Goal: Task Accomplishment & Management: Use online tool/utility

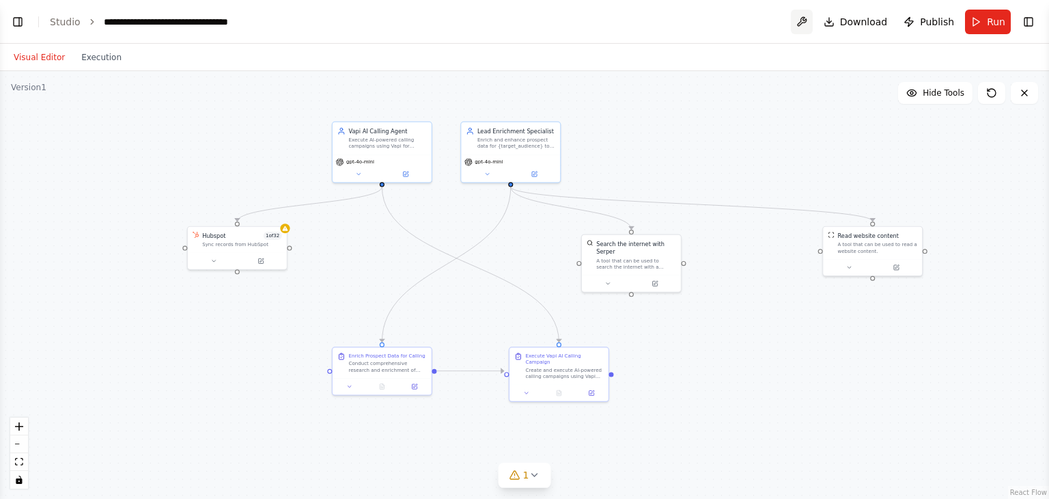
click at [811, 18] on button at bounding box center [802, 22] width 22 height 25
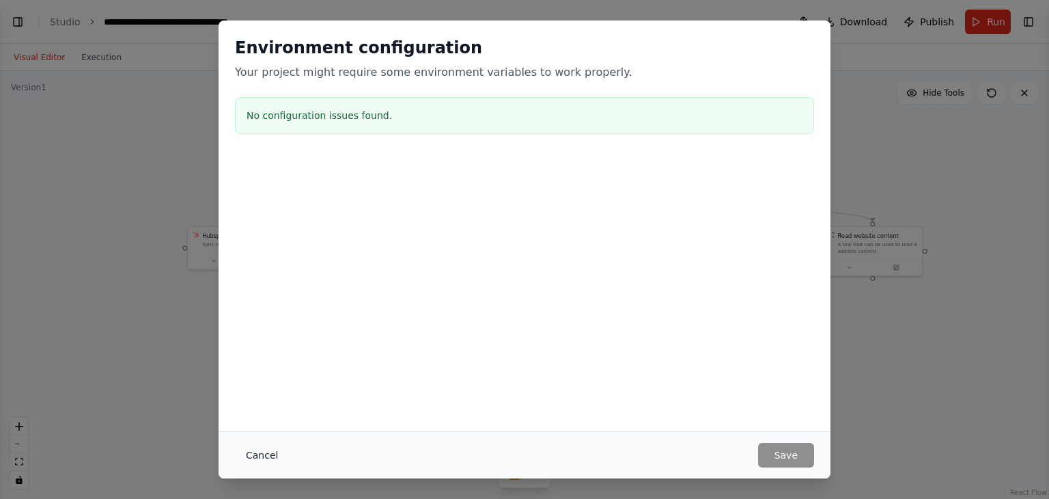
click at [263, 453] on button "Cancel" at bounding box center [262, 455] width 54 height 25
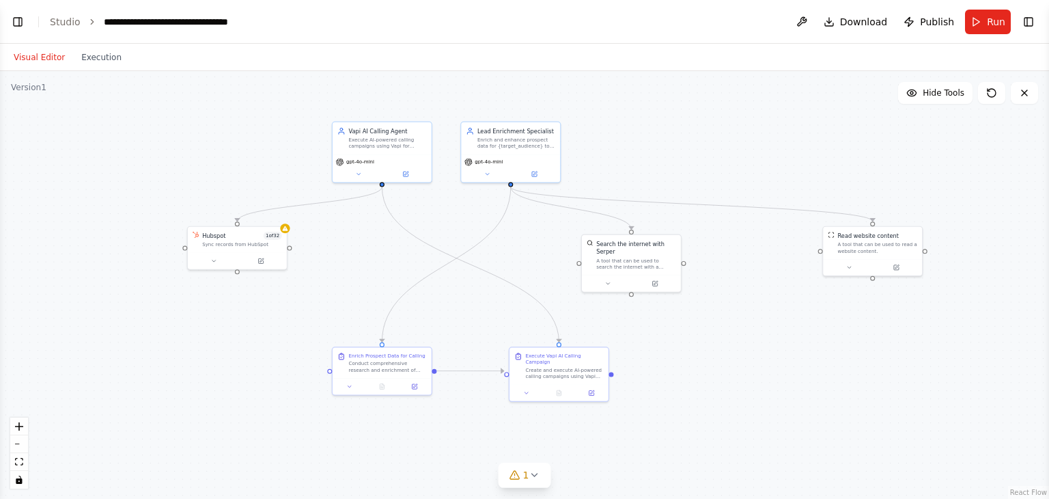
click at [82, 19] on ol "**********" at bounding box center [154, 22] width 208 height 14
click at [87, 18] on icon "breadcrumb" at bounding box center [92, 22] width 10 height 10
click at [68, 22] on link "Studio" at bounding box center [65, 21] width 31 height 11
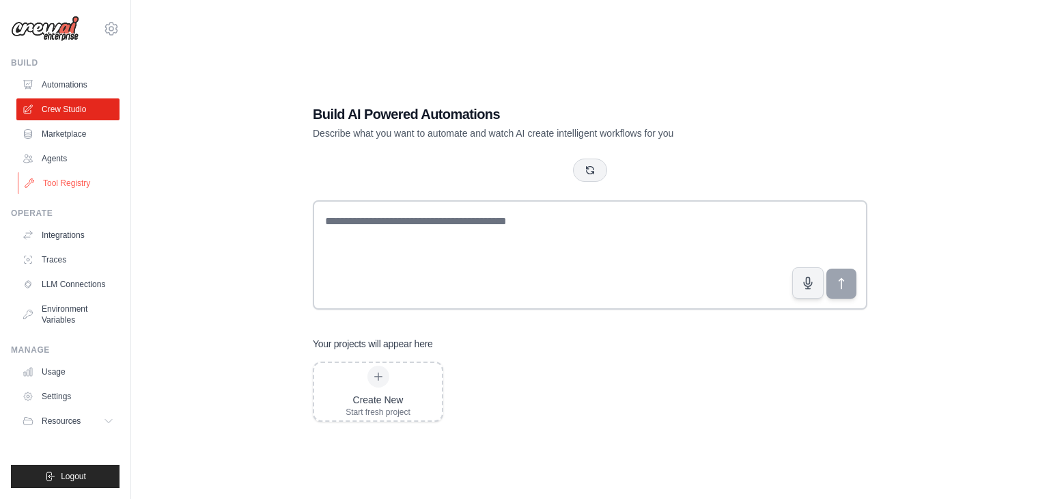
click at [74, 184] on link "Tool Registry" at bounding box center [69, 183] width 103 height 22
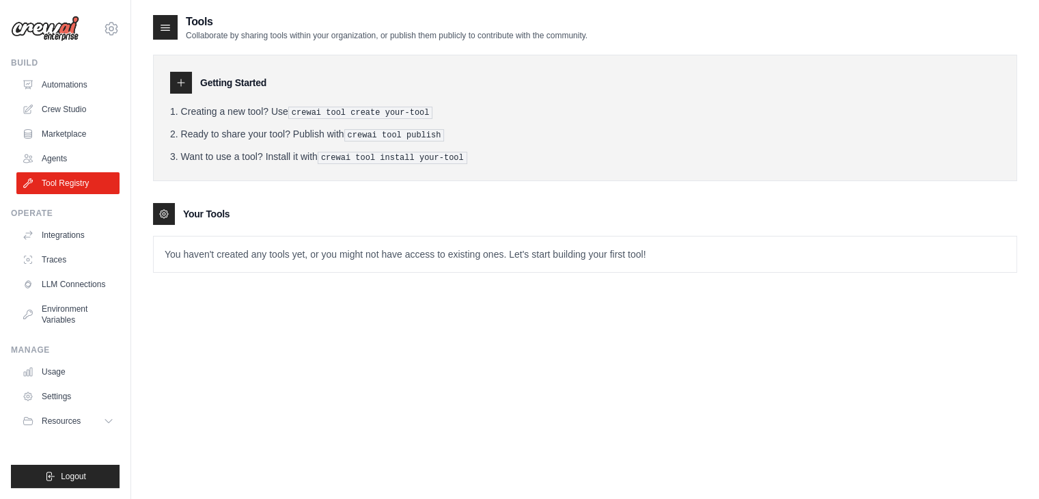
click at [288, 253] on p "You haven't created any tools yet, or you might not have access to existing one…" at bounding box center [585, 254] width 863 height 36
click at [181, 257] on p "You haven't created any tools yet, or you might not have access to existing one…" at bounding box center [585, 254] width 863 height 36
click at [161, 252] on p "You haven't created any tools yet, or you might not have access to existing one…" at bounding box center [585, 254] width 863 height 36
click at [51, 230] on link "Integrations" at bounding box center [69, 235] width 103 height 22
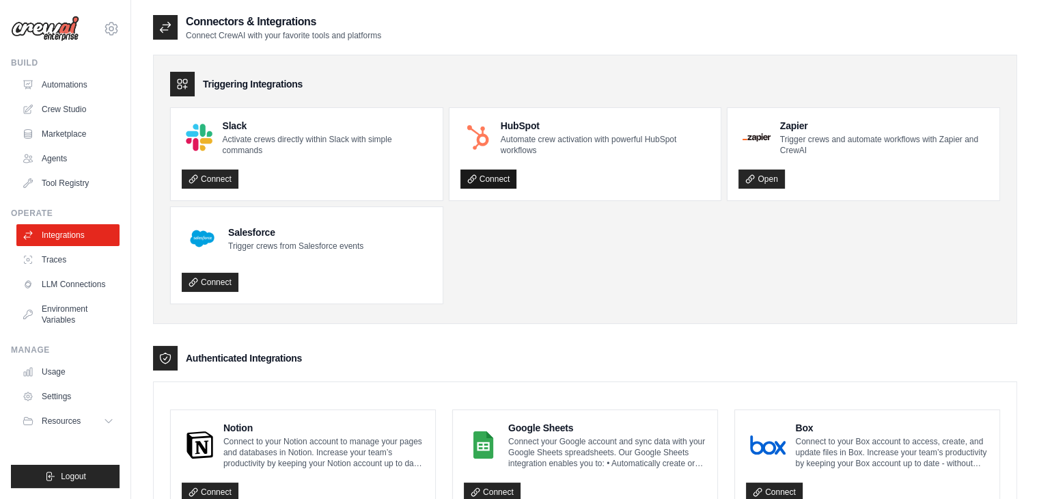
click at [505, 175] on link "Connect" at bounding box center [488, 178] width 57 height 19
click at [76, 286] on link "LLM Connections" at bounding box center [69, 284] width 103 height 22
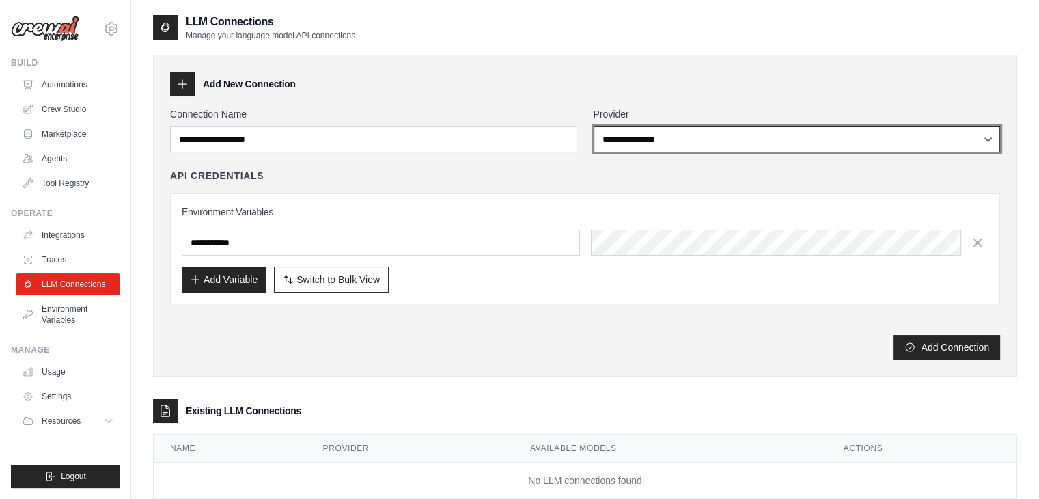
click at [712, 130] on select "**********" at bounding box center [796, 139] width 407 height 26
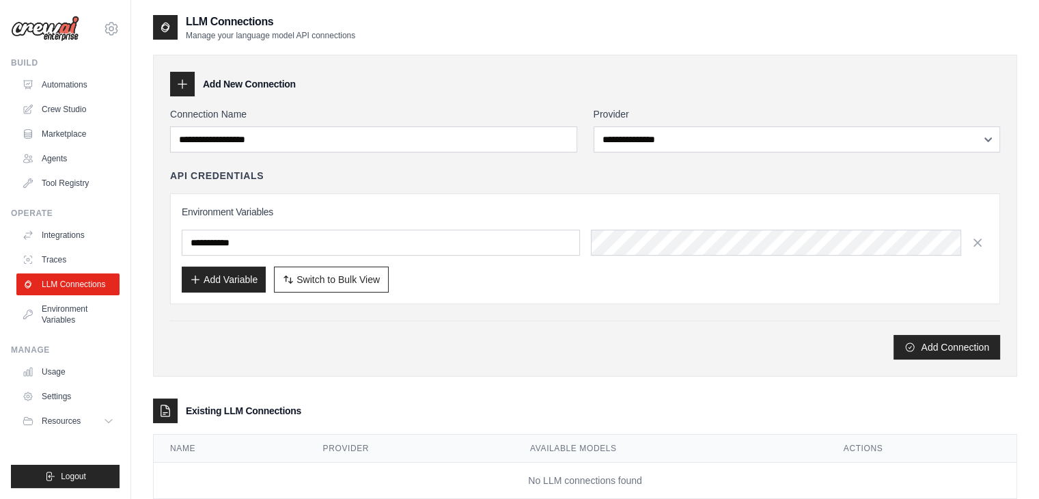
click at [708, 364] on div "**********" at bounding box center [585, 216] width 864 height 322
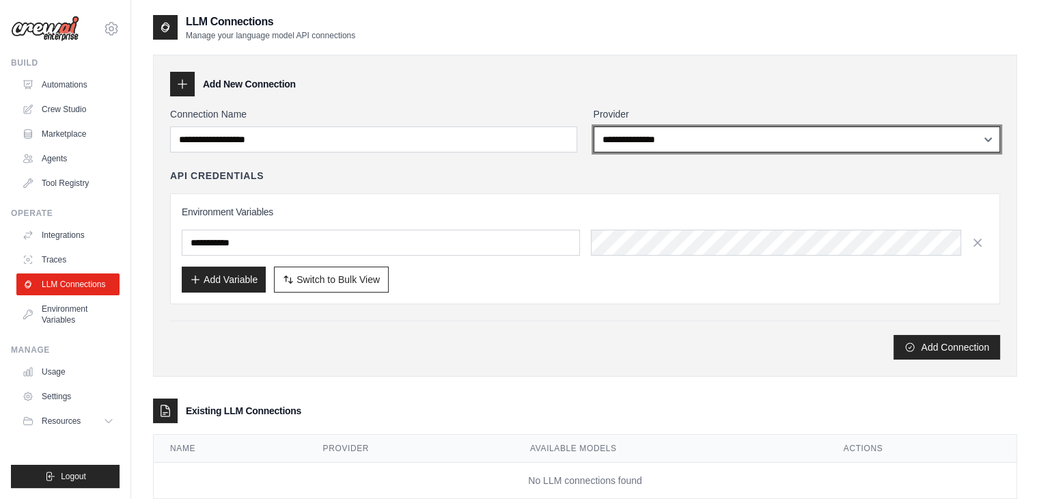
click at [624, 139] on select "**********" at bounding box center [796, 139] width 407 height 26
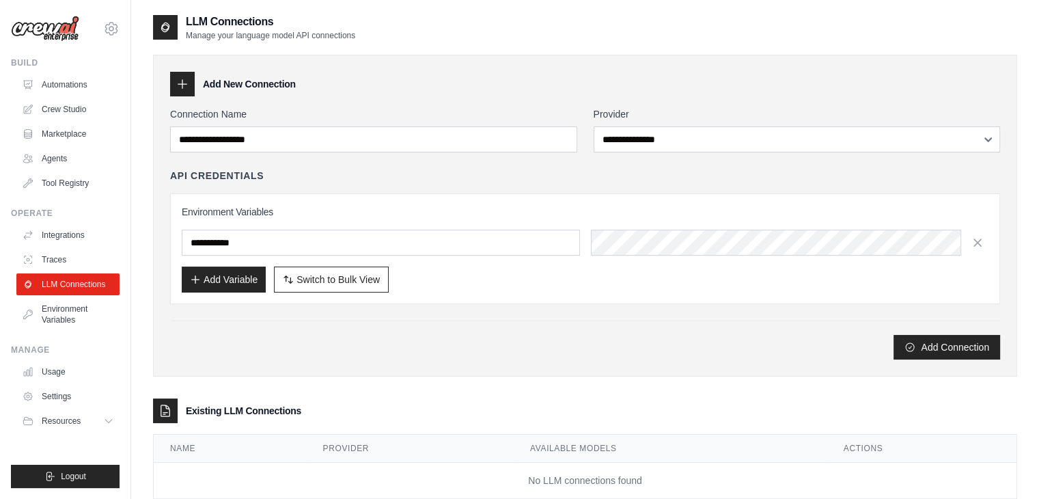
click at [690, 77] on div "Add New Connection" at bounding box center [585, 84] width 830 height 25
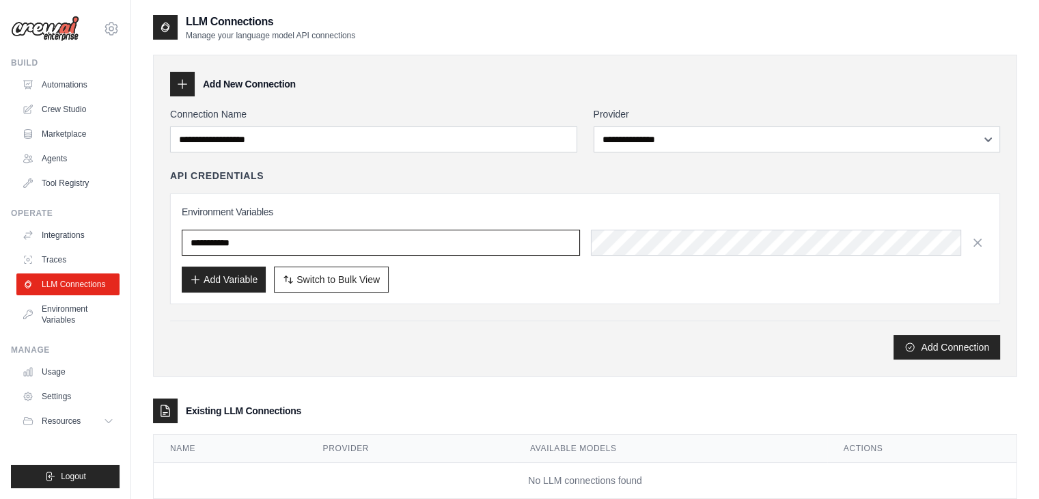
click at [467, 242] on input "text" at bounding box center [381, 242] width 398 height 26
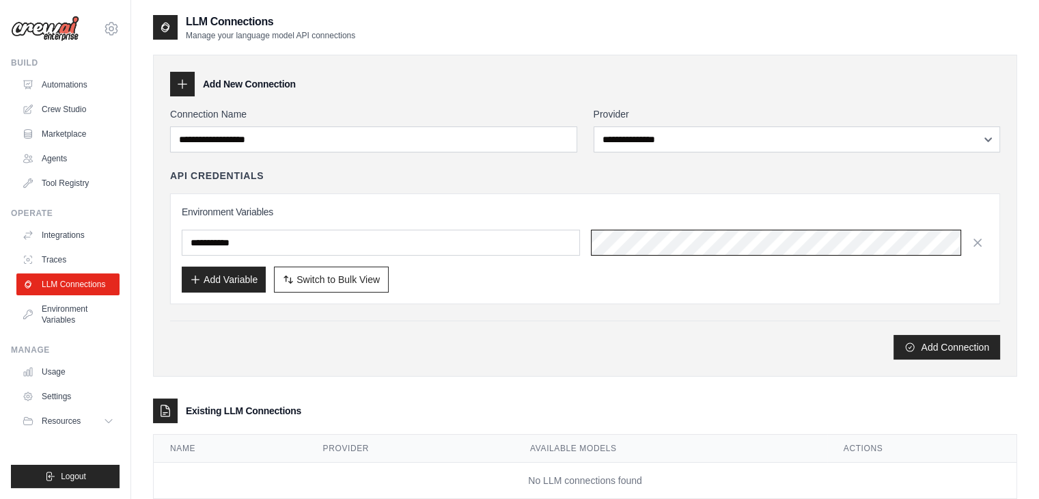
scroll to position [33, 0]
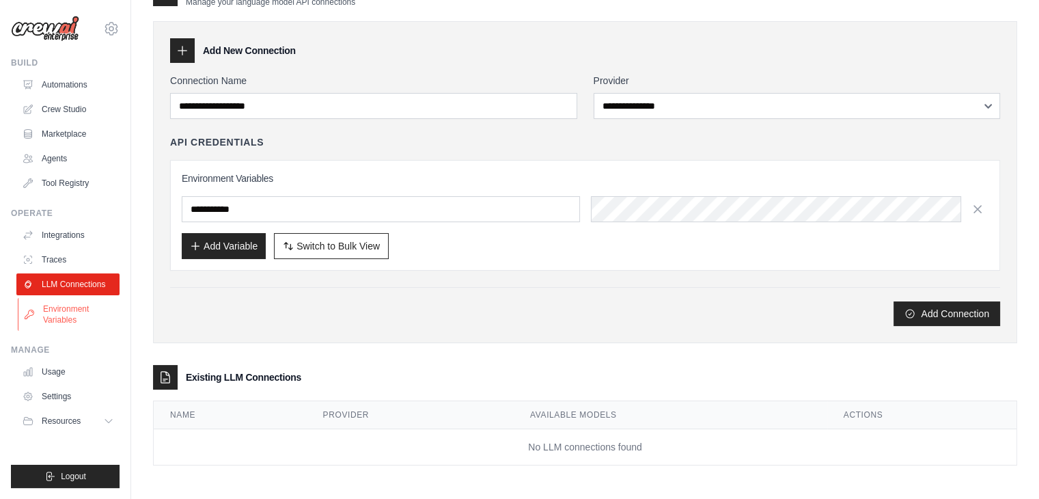
click at [66, 307] on link "Environment Variables" at bounding box center [69, 314] width 103 height 33
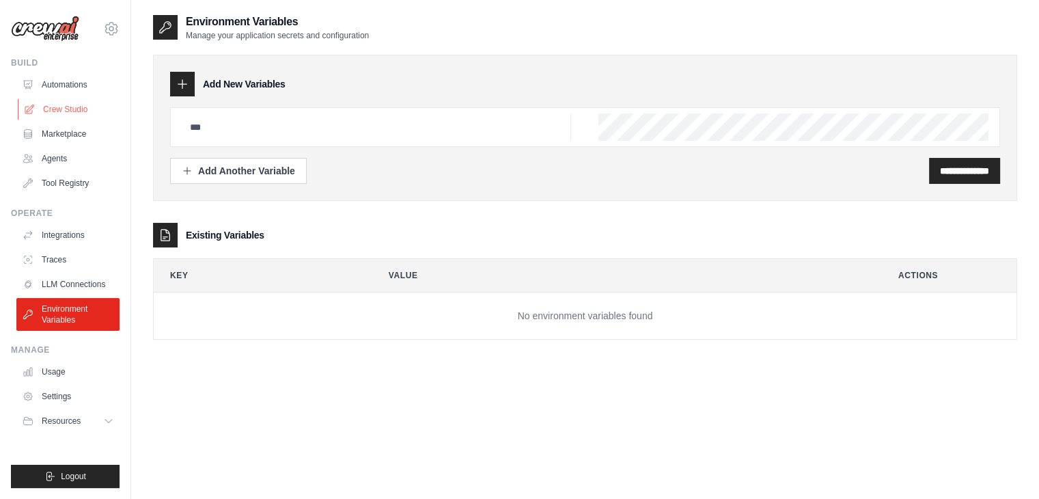
click at [68, 109] on link "Crew Studio" at bounding box center [69, 109] width 103 height 22
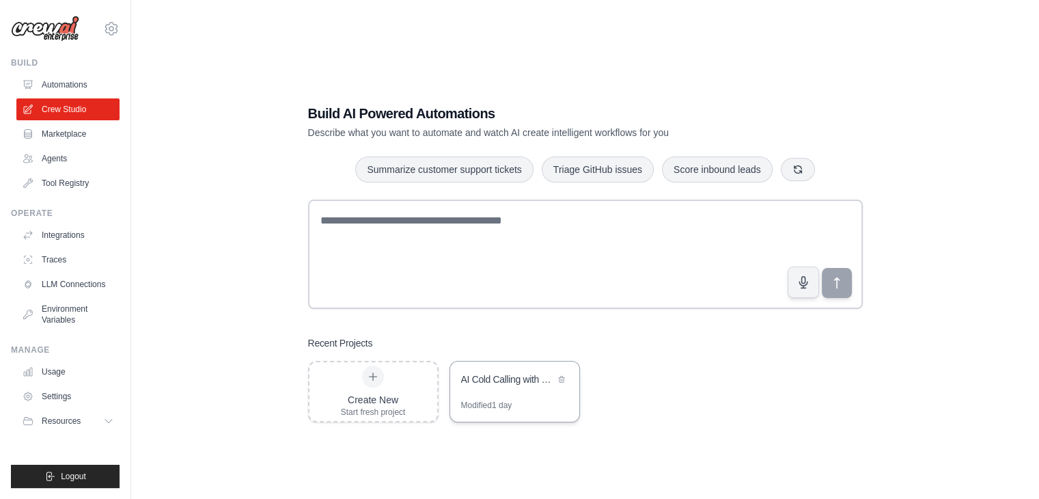
click at [502, 382] on div "AI Cold Calling with Lead Enrichment" at bounding box center [508, 379] width 94 height 14
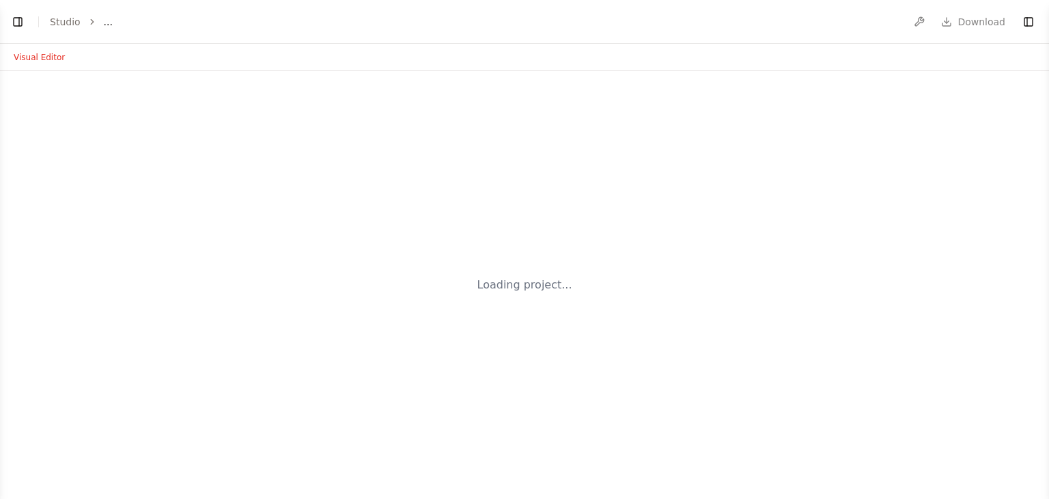
select select "****"
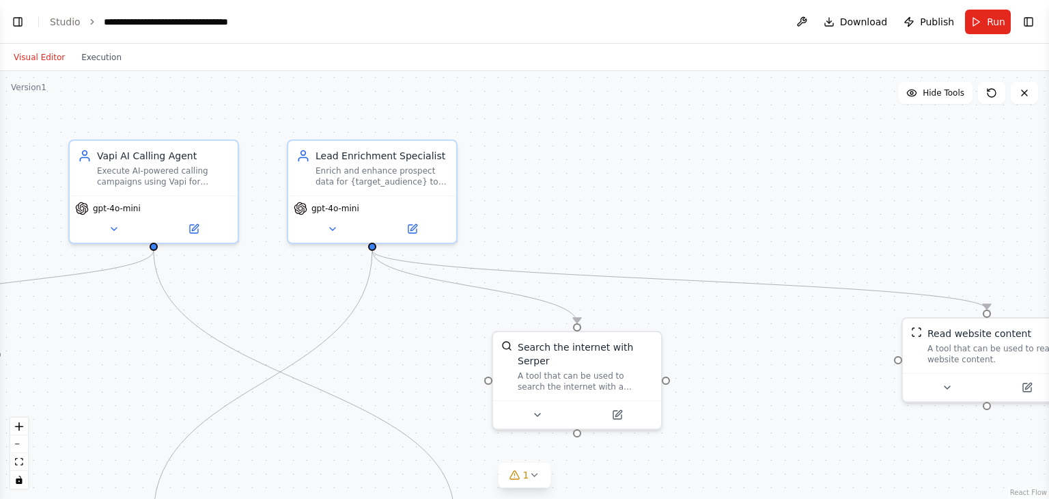
scroll to position [13019, 0]
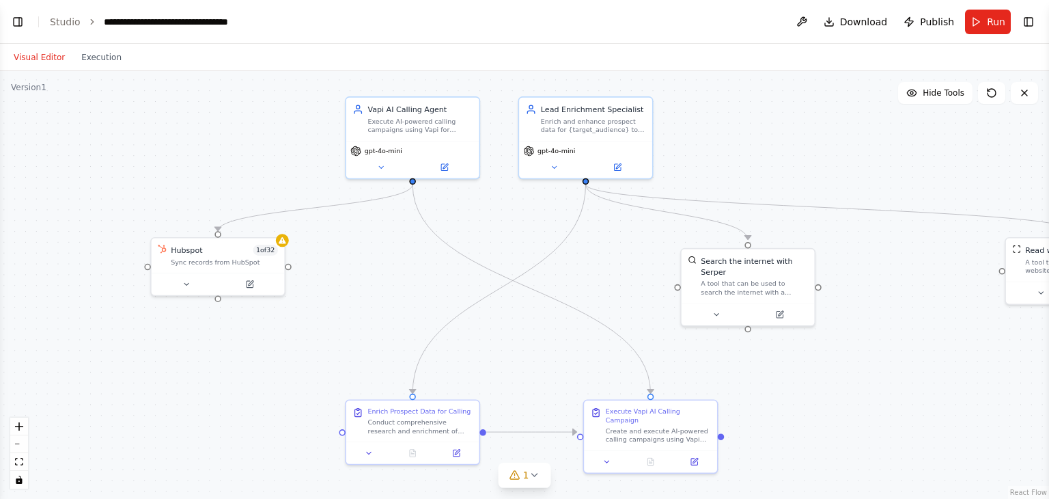
drag, startPoint x: 595, startPoint y: 255, endPoint x: 779, endPoint y: 161, distance: 206.2
click at [779, 161] on div ".deletable-edge-delete-btn { width: 20px; height: 20px; border: 0px solid #ffff…" at bounding box center [524, 285] width 1049 height 428
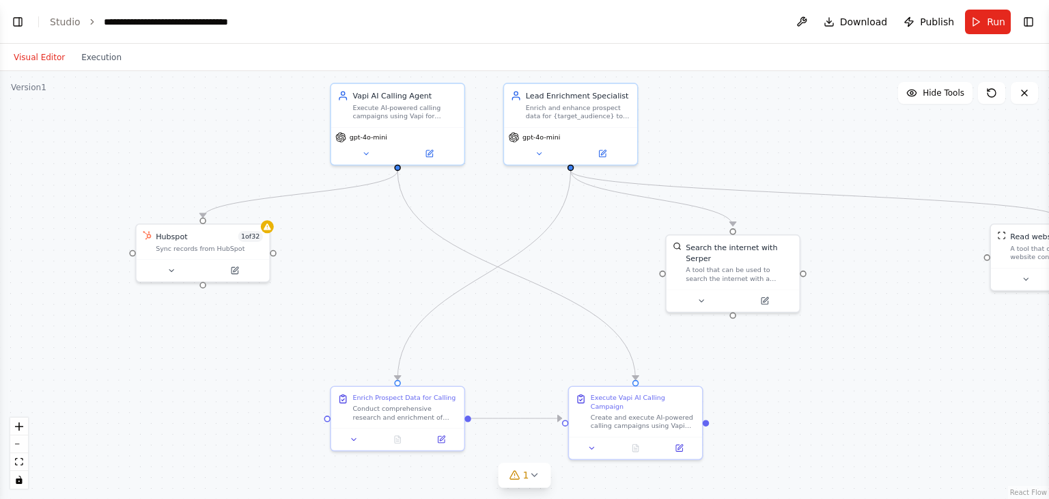
drag, startPoint x: 598, startPoint y: 255, endPoint x: 585, endPoint y: 241, distance: 18.8
click at [585, 241] on div ".deletable-edge-delete-btn { width: 20px; height: 20px; border: 0px solid #ffff…" at bounding box center [524, 285] width 1049 height 428
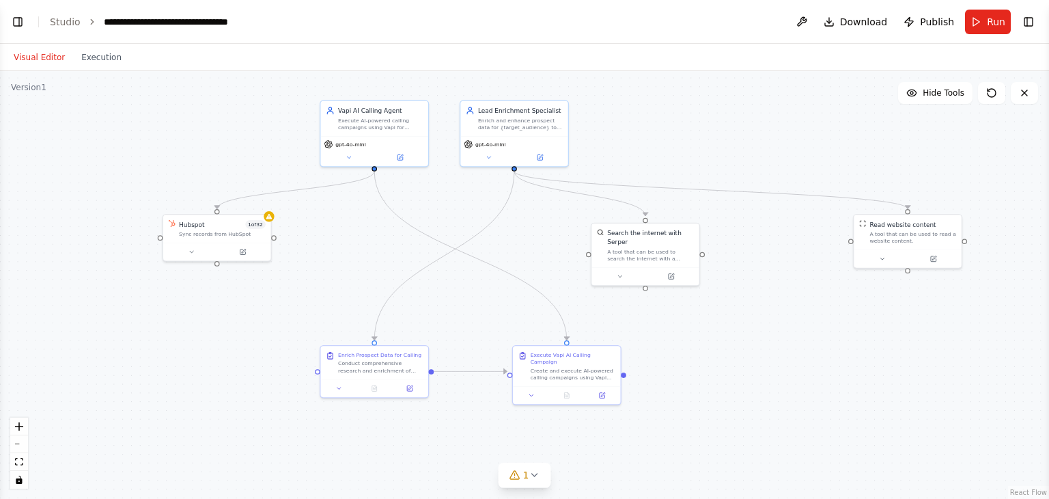
drag, startPoint x: 615, startPoint y: 304, endPoint x: 552, endPoint y: 282, distance: 67.2
click at [552, 282] on div ".deletable-edge-delete-btn { width: 20px; height: 20px; border: 0px solid #ffff…" at bounding box center [524, 285] width 1049 height 428
click at [17, 25] on button "Toggle Left Sidebar" at bounding box center [17, 21] width 19 height 19
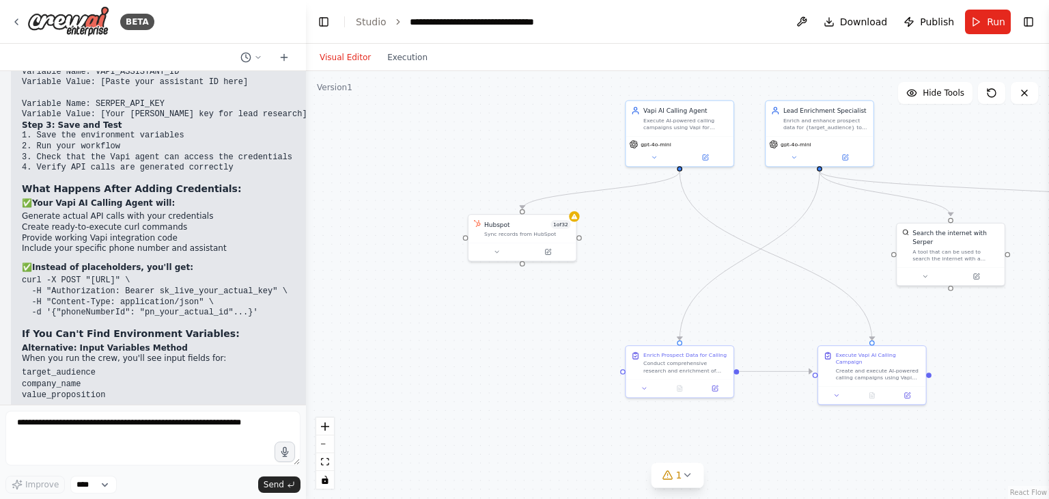
scroll to position [18046, 0]
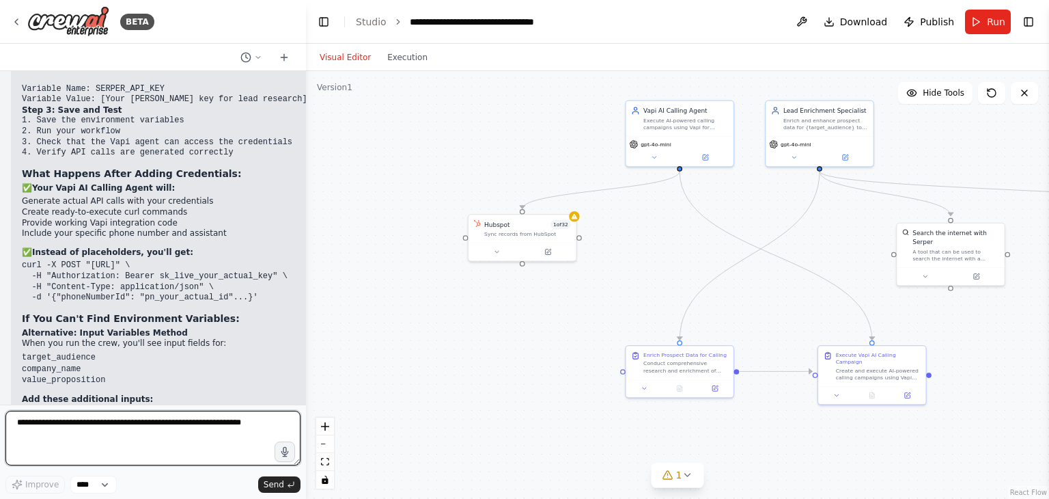
click at [115, 428] on textarea at bounding box center [152, 437] width 295 height 55
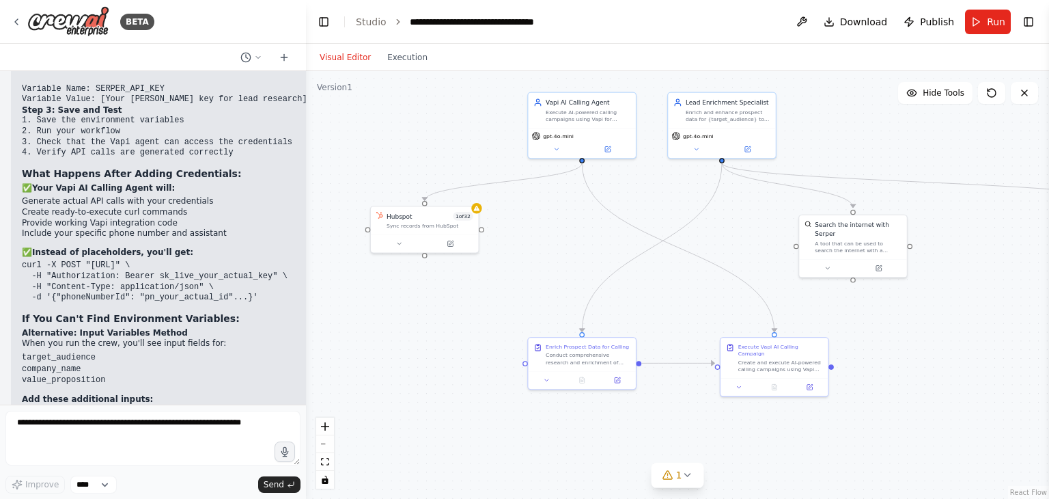
drag, startPoint x: 690, startPoint y: 259, endPoint x: 598, endPoint y: 250, distance: 91.9
click at [592, 250] on div ".deletable-edge-delete-btn { width: 20px; height: 20px; border: 0px solid #ffff…" at bounding box center [677, 285] width 743 height 428
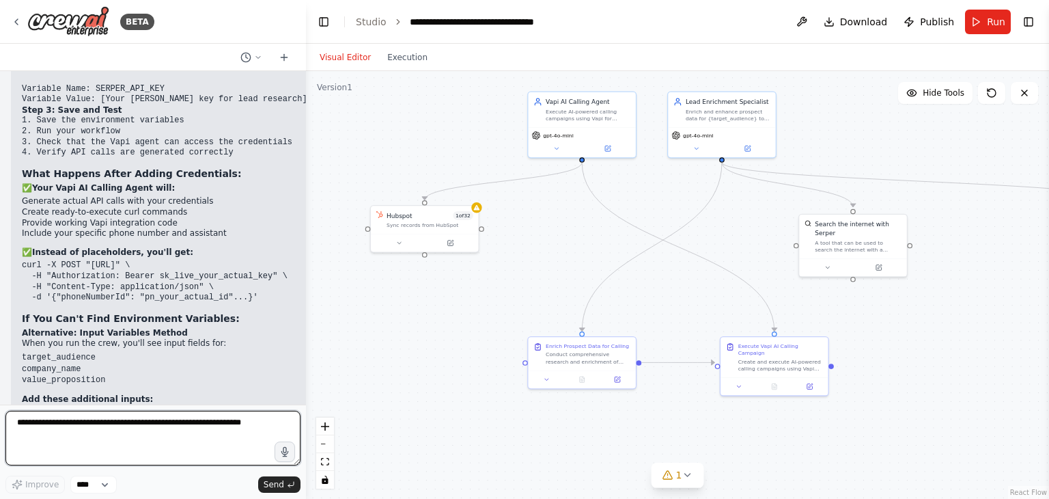
click at [200, 430] on textarea at bounding box center [152, 437] width 295 height 55
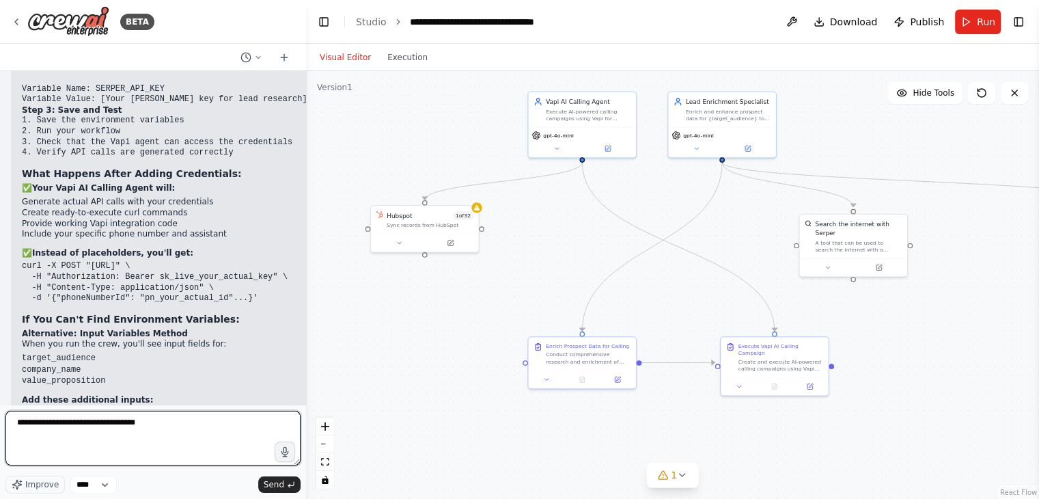
click at [0, 0] on span "****" at bounding box center [0, 0] width 0 height 0
click at [153, 435] on textarea "**********" at bounding box center [152, 437] width 295 height 55
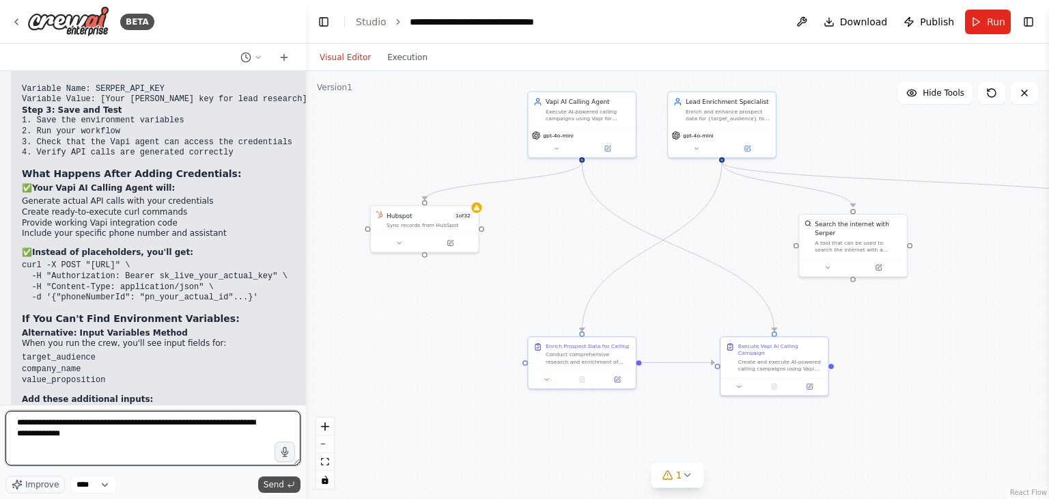
type textarea "**********"
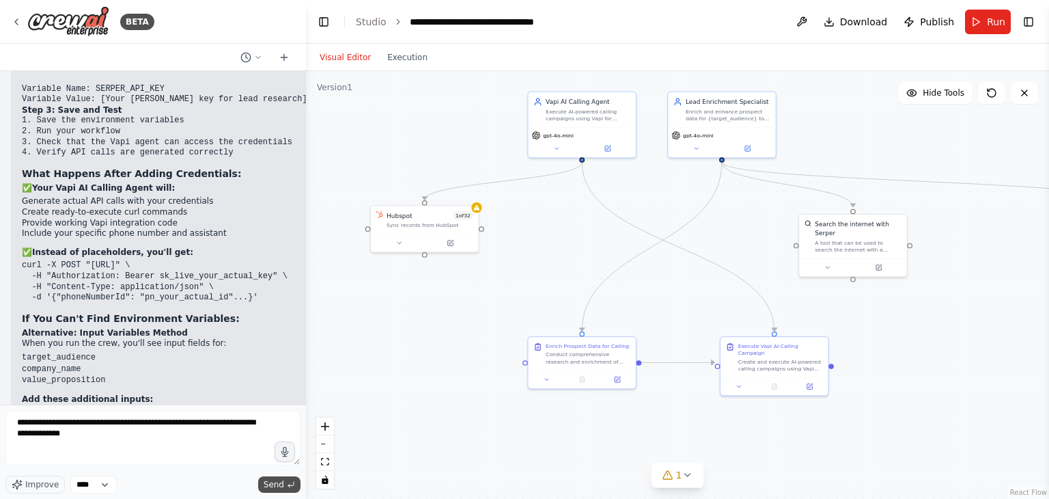
click at [281, 481] on span "Send" at bounding box center [274, 484] width 20 height 11
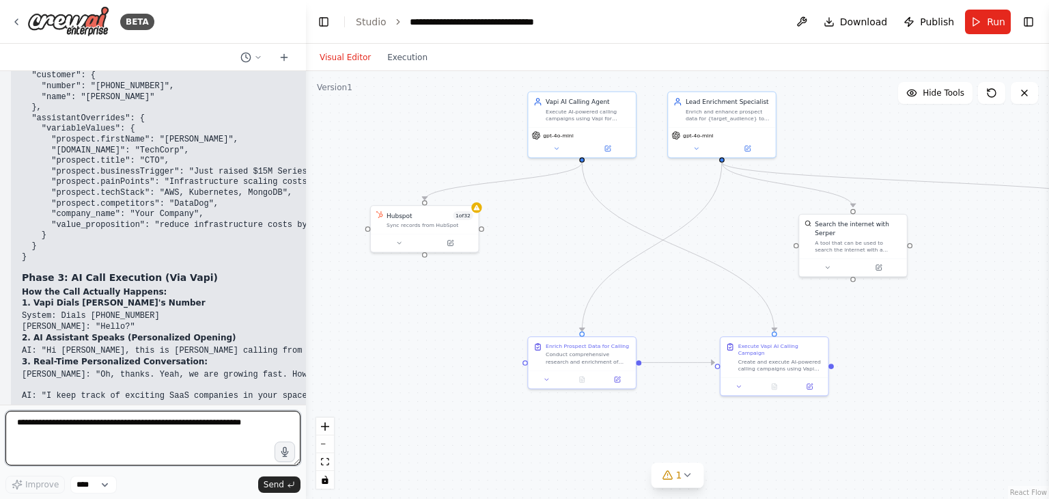
scroll to position [19894, 0]
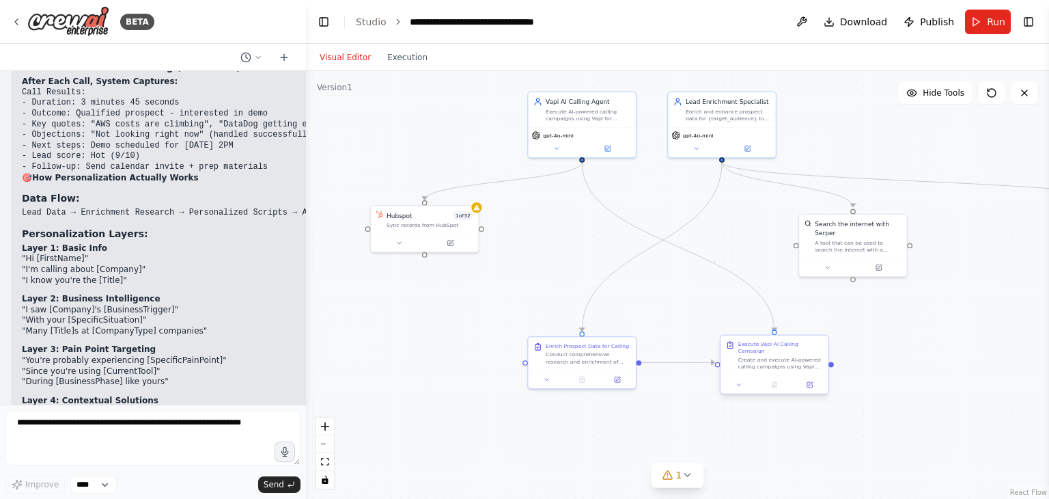
click at [739, 384] on div at bounding box center [773, 385] width 107 height 18
click at [738, 381] on icon at bounding box center [739, 384] width 7 height 7
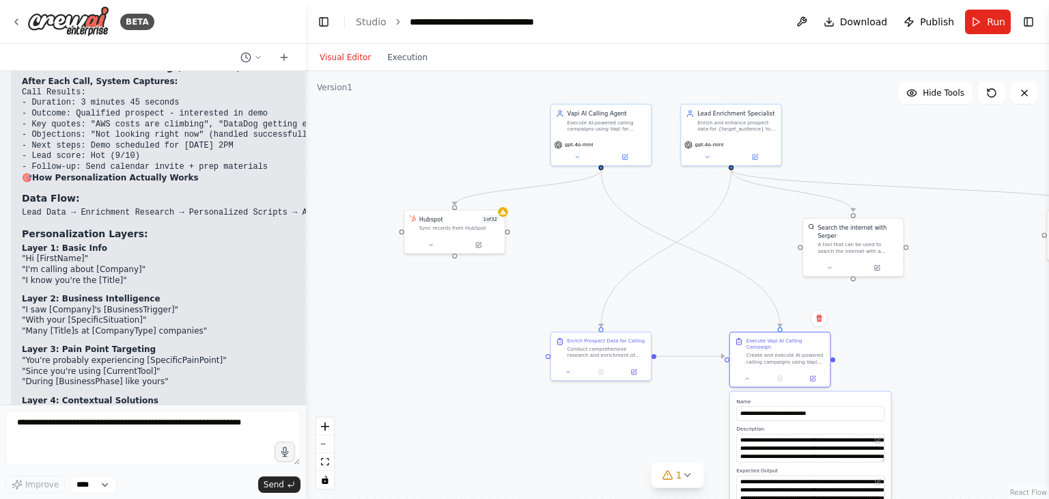
drag, startPoint x: 927, startPoint y: 375, endPoint x: 934, endPoint y: 389, distance: 15.3
click at [934, 389] on div ".deletable-edge-delete-btn { width: 20px; height: 20px; border: 0px solid #ffff…" at bounding box center [677, 285] width 743 height 428
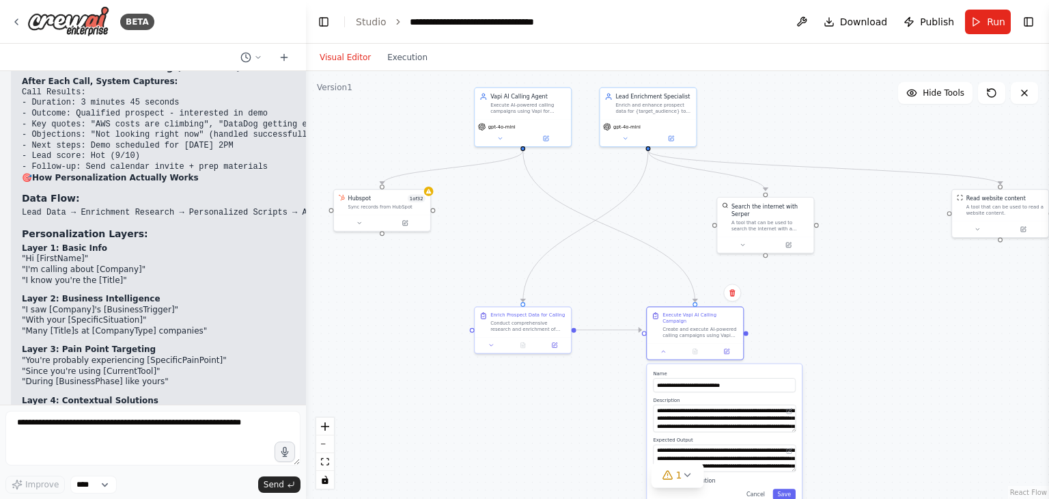
drag, startPoint x: 944, startPoint y: 344, endPoint x: 833, endPoint y: 282, distance: 127.5
click at [833, 282] on div ".deletable-edge-delete-btn { width: 20px; height: 20px; border: 0px solid #ffff…" at bounding box center [677, 285] width 743 height 428
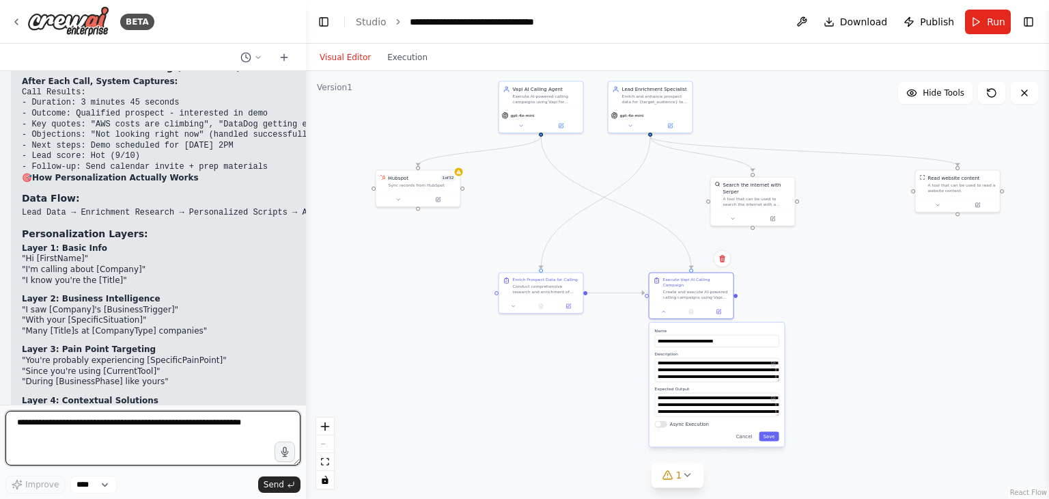
click at [145, 419] on textarea at bounding box center [152, 437] width 295 height 55
type textarea "*"
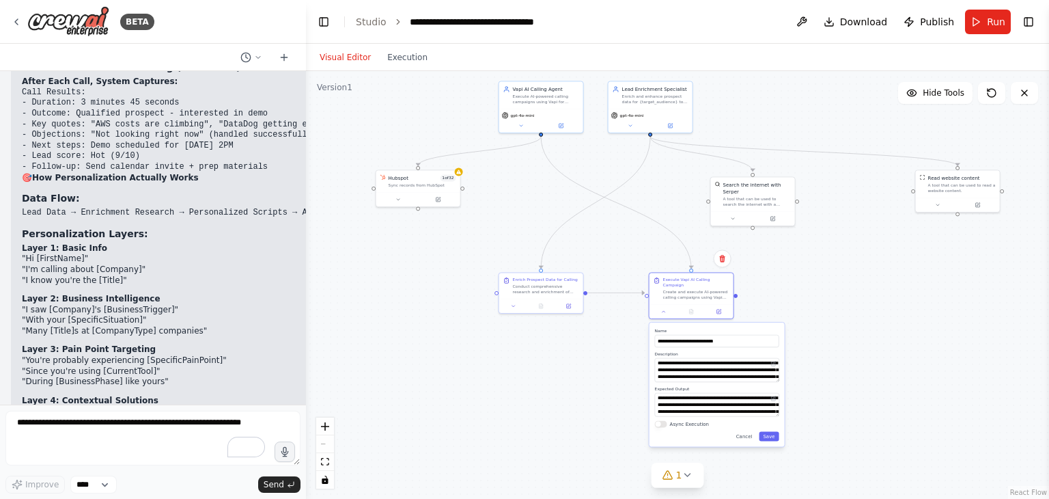
drag, startPoint x: 1003, startPoint y: 1, endPoint x: 841, endPoint y: 0, distance: 161.9
click at [808, 99] on div ".deletable-edge-delete-btn { width: 20px; height: 20px; border: 0px solid #ffff…" at bounding box center [677, 285] width 743 height 428
